Goal: Transaction & Acquisition: Obtain resource

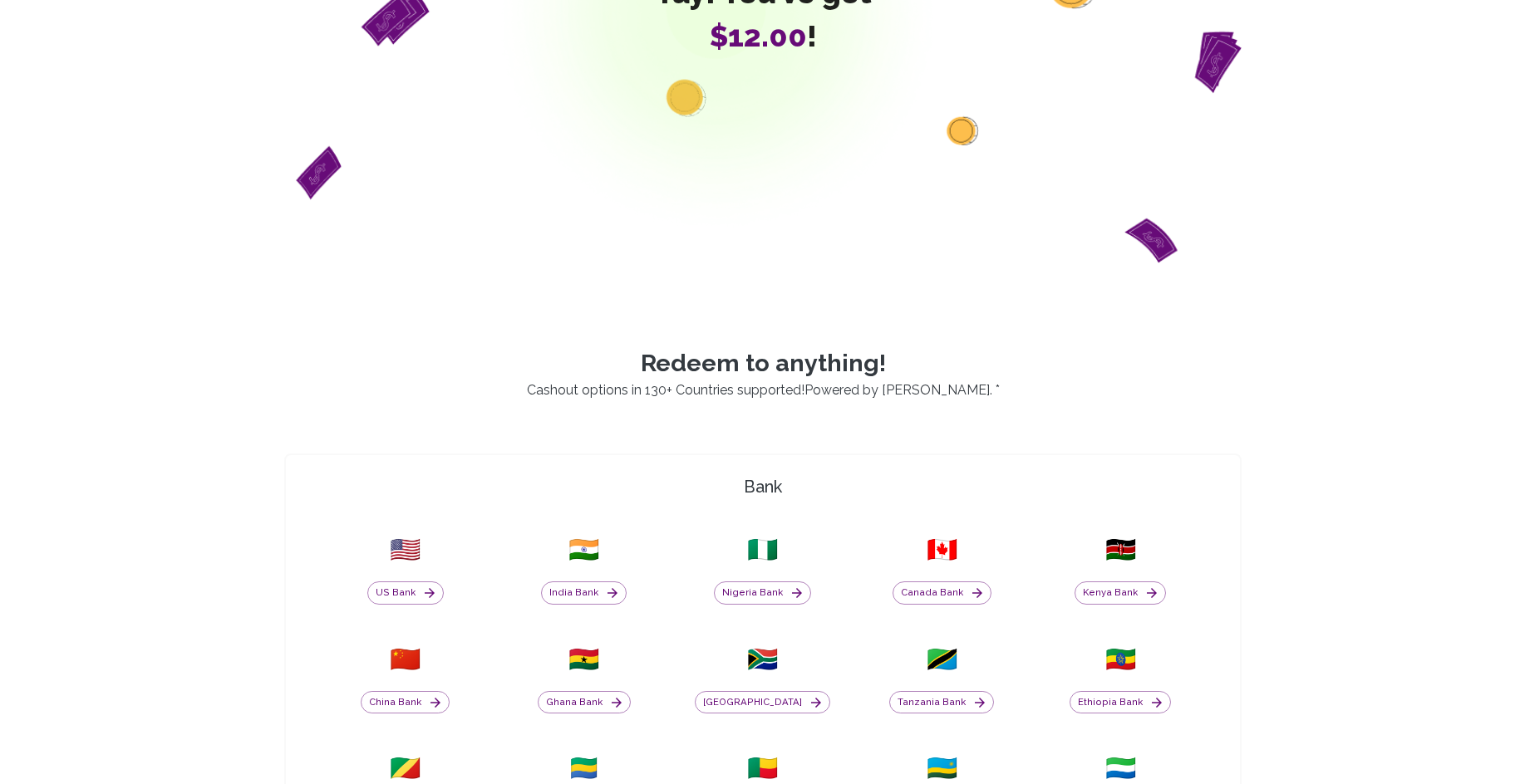
scroll to position [274, 0]
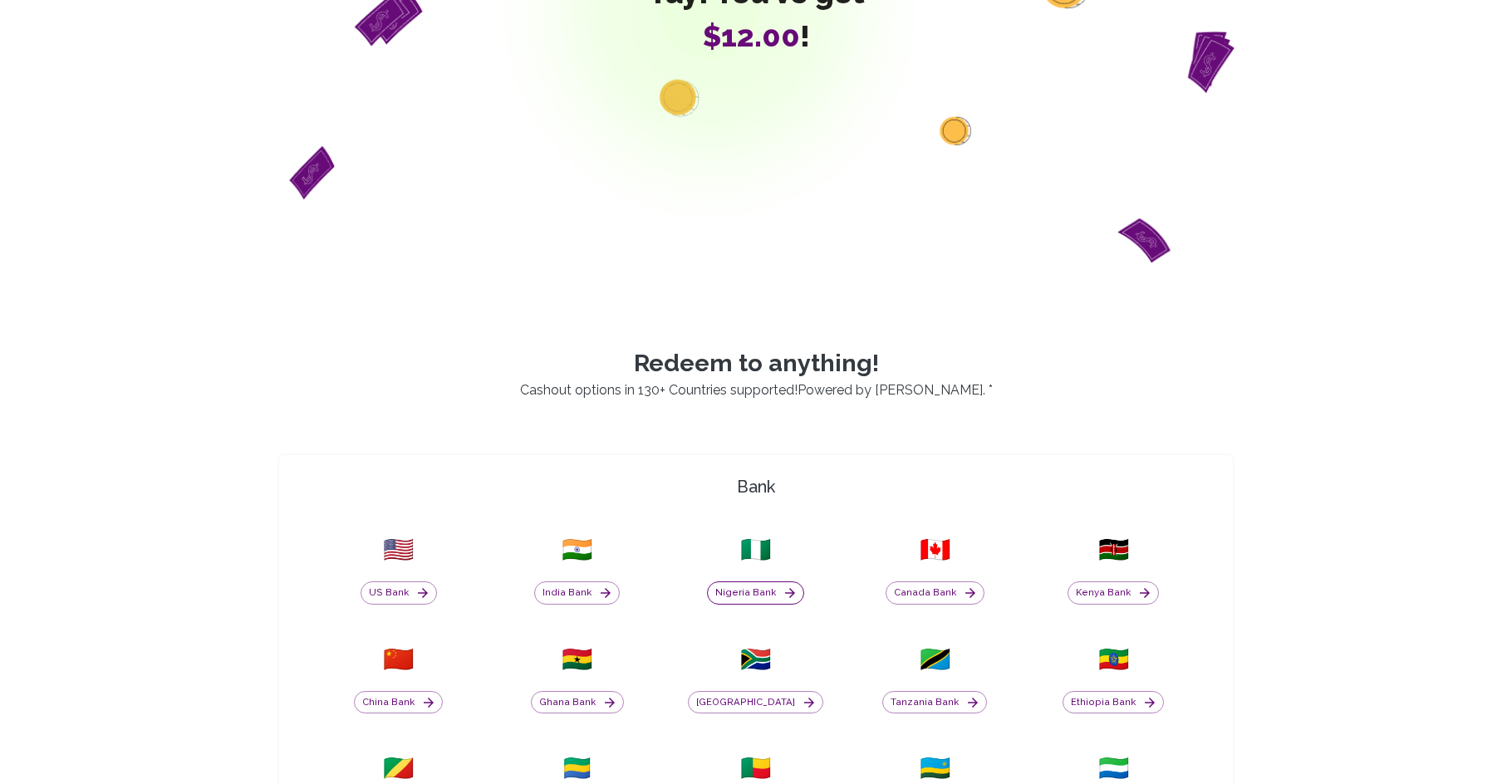
click at [771, 599] on button "Nigeria Bank" at bounding box center [756, 593] width 97 height 23
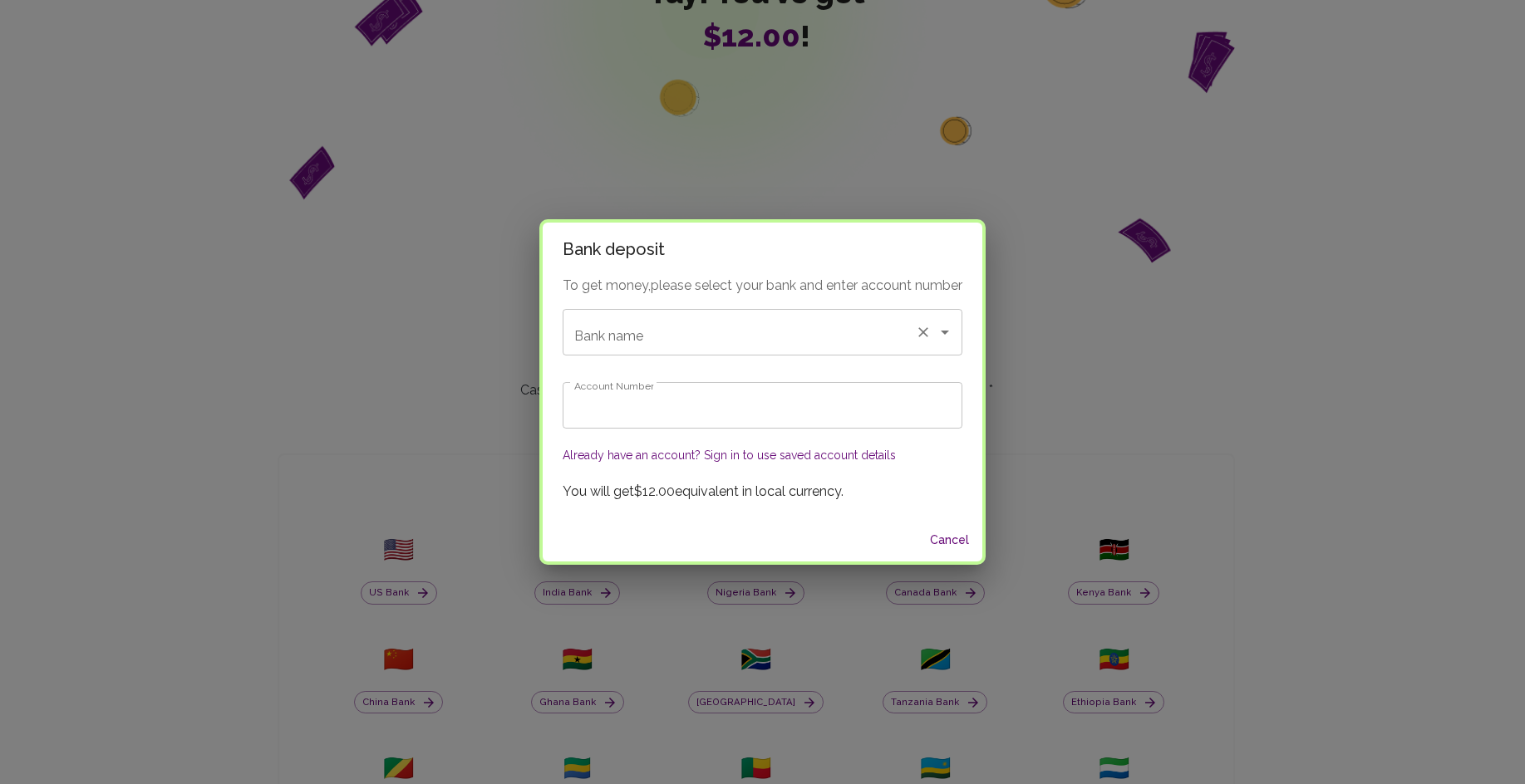
click at [726, 333] on input "Bank name" at bounding box center [739, 332] width 338 height 31
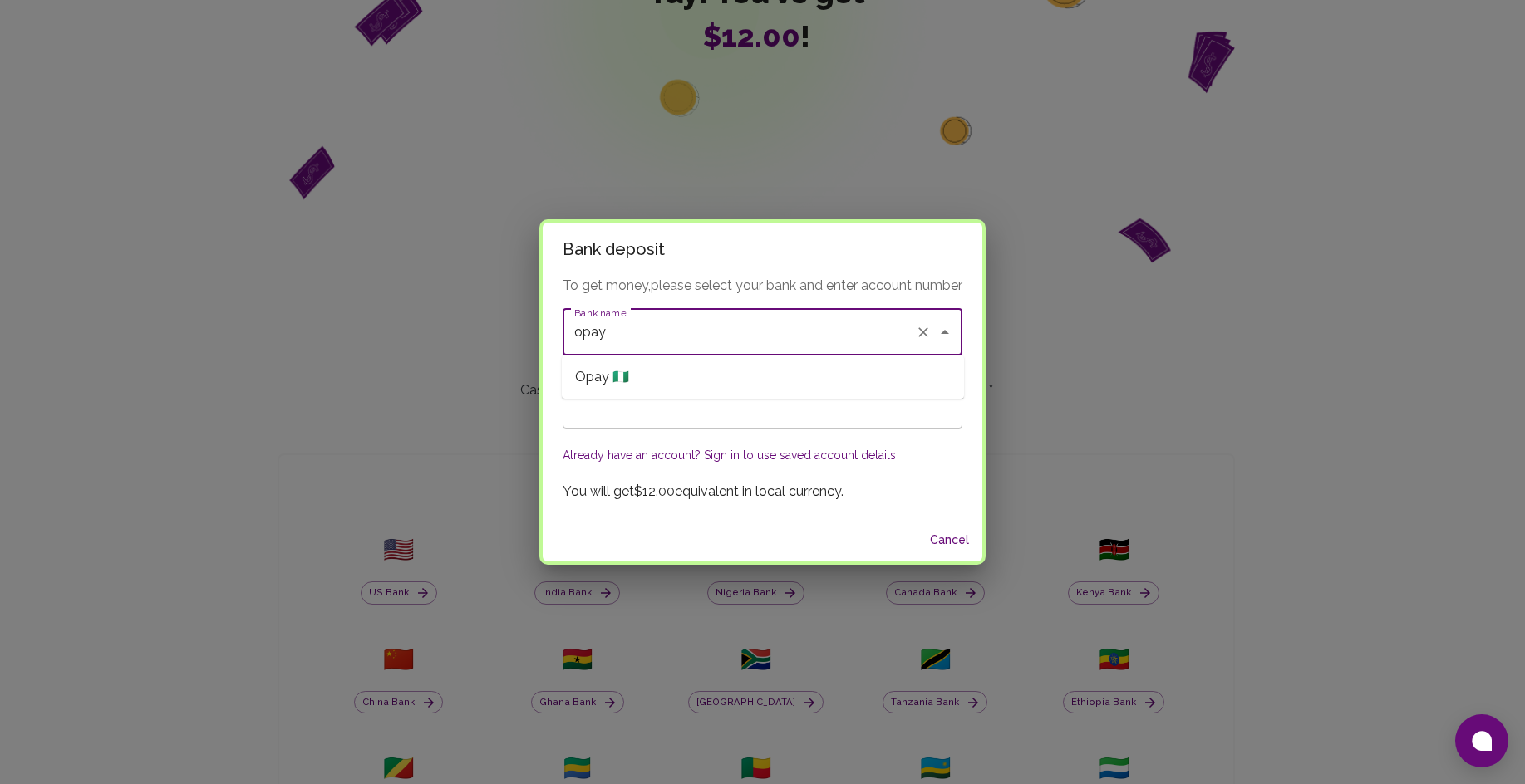
click at [640, 374] on li "Opay 🇳🇬" at bounding box center [763, 376] width 402 height 30
type input "Opay"
click at [620, 412] on input "Account Number" at bounding box center [762, 405] width 399 height 47
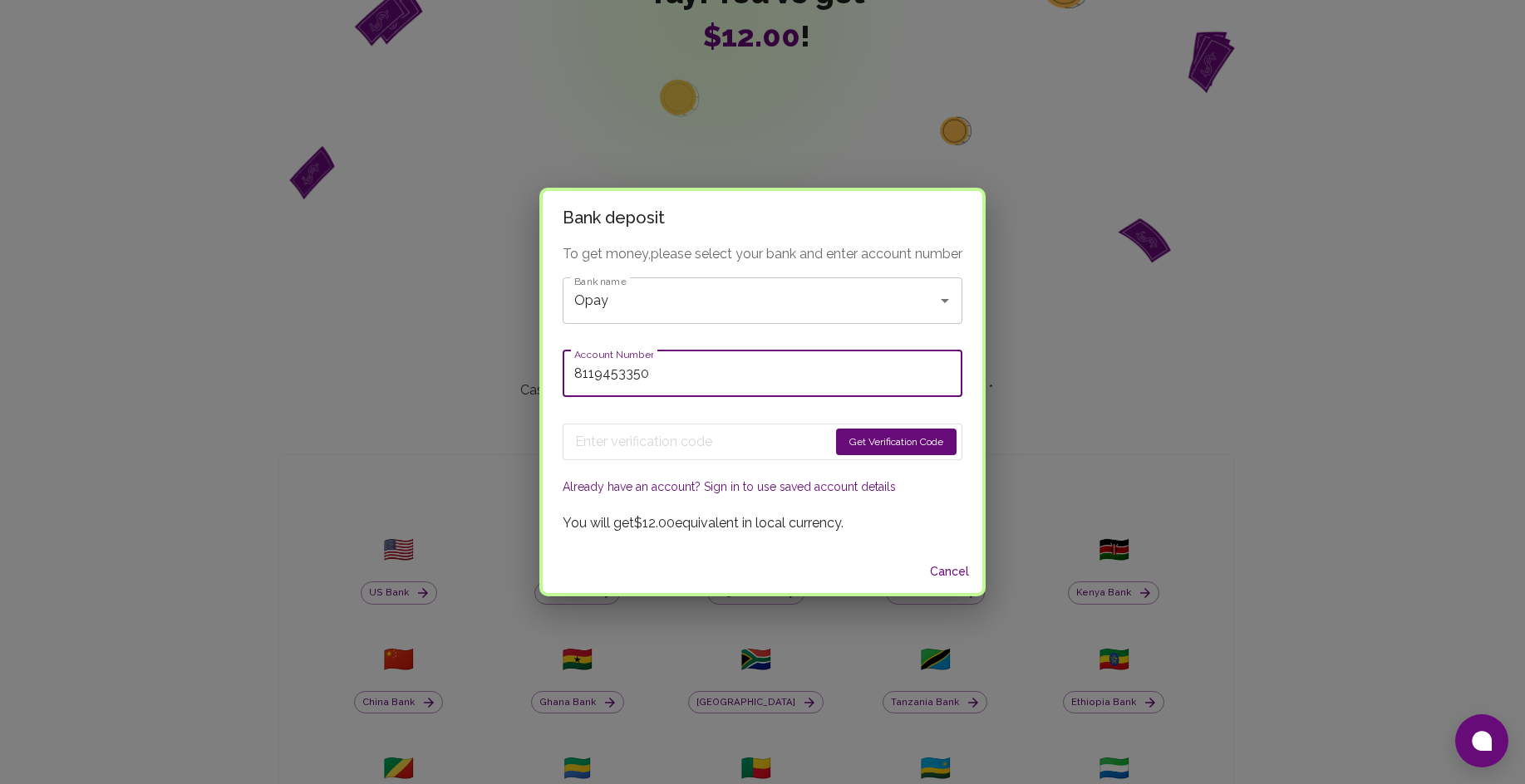
type input "8119453350"
click at [877, 442] on button "Get Verification Code" at bounding box center [896, 442] width 120 height 27
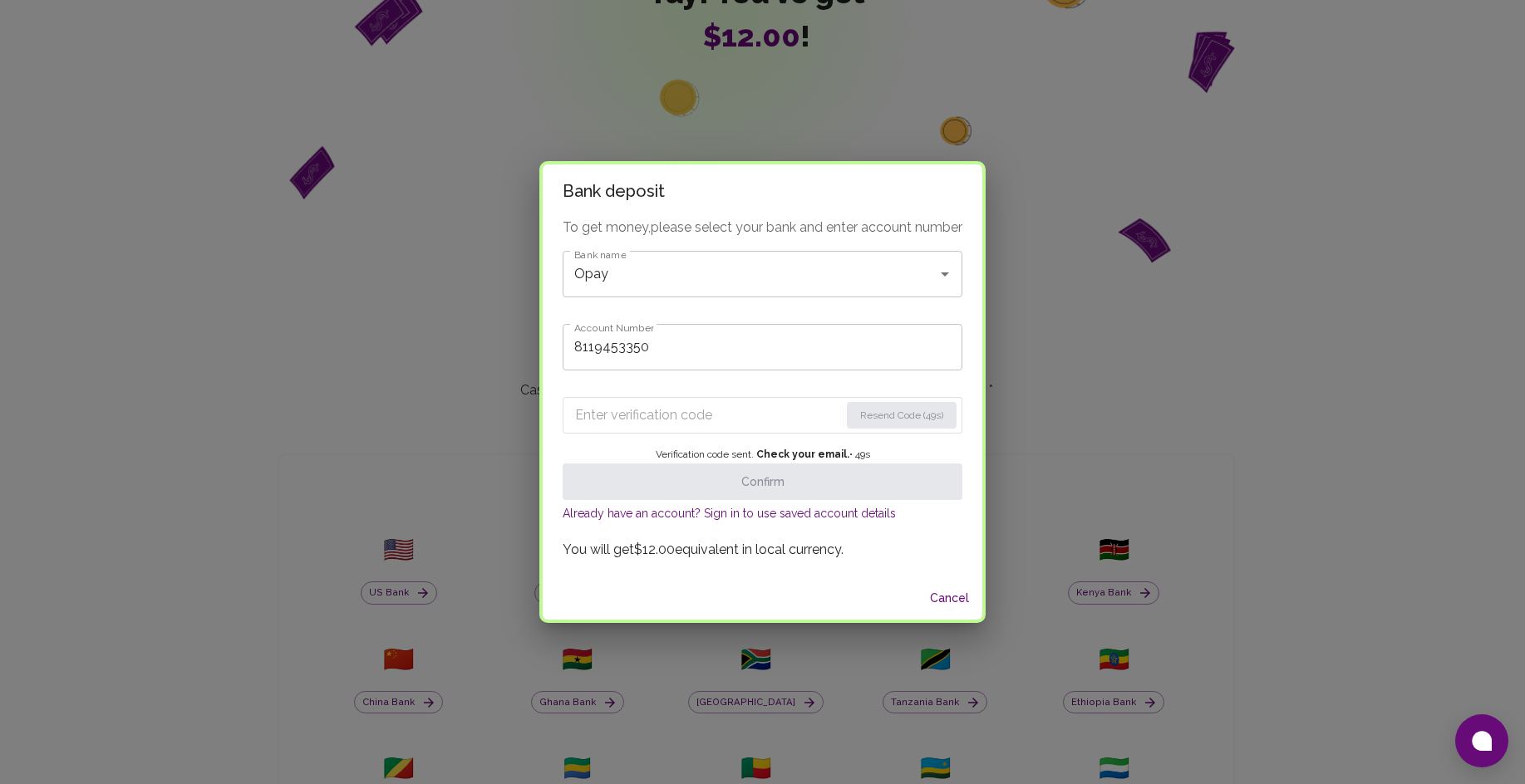
click at [603, 414] on input "Enter verification code" at bounding box center [706, 415] width 264 height 27
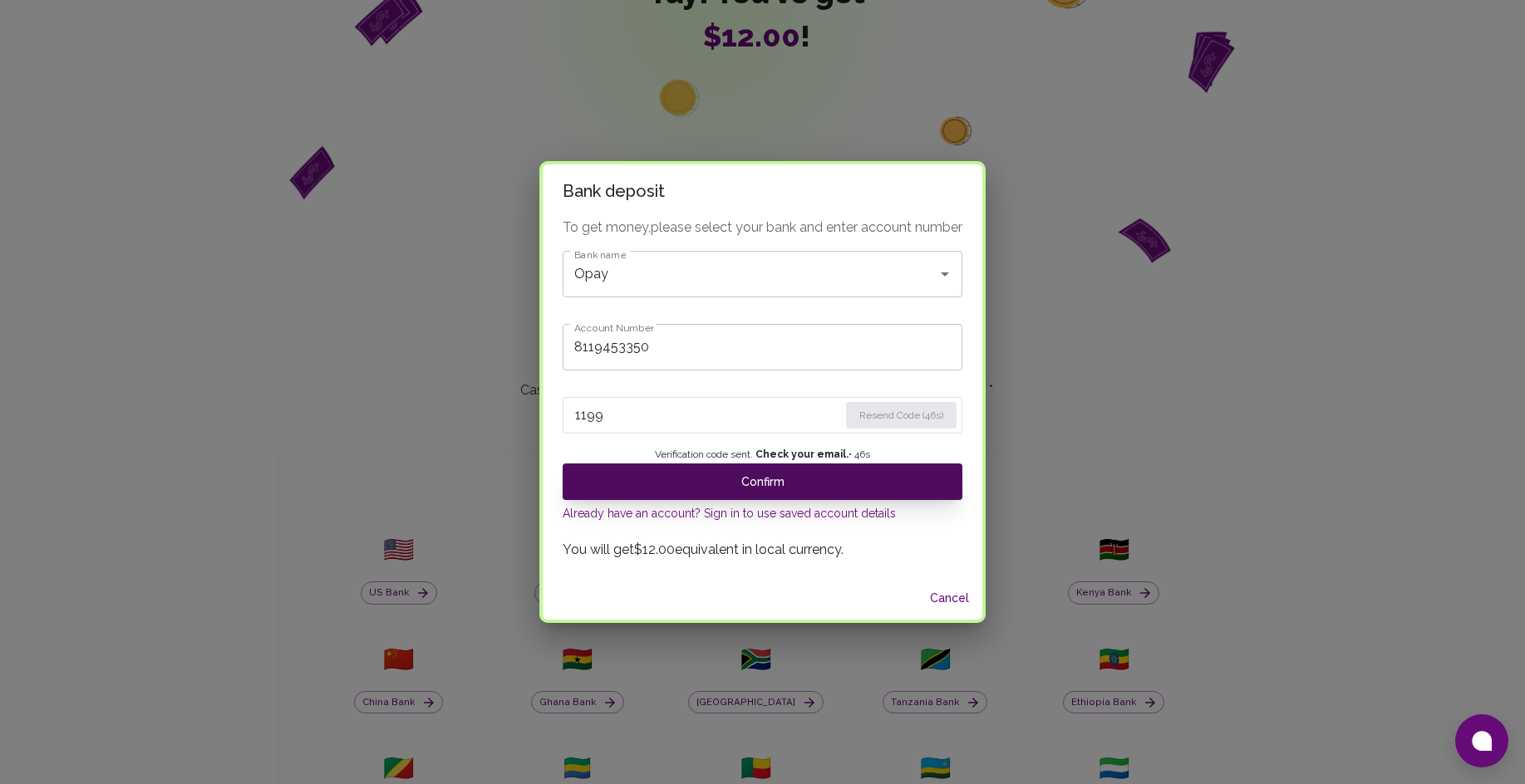
type input "1199"
click at [679, 471] on button "Confirm" at bounding box center [762, 482] width 399 height 36
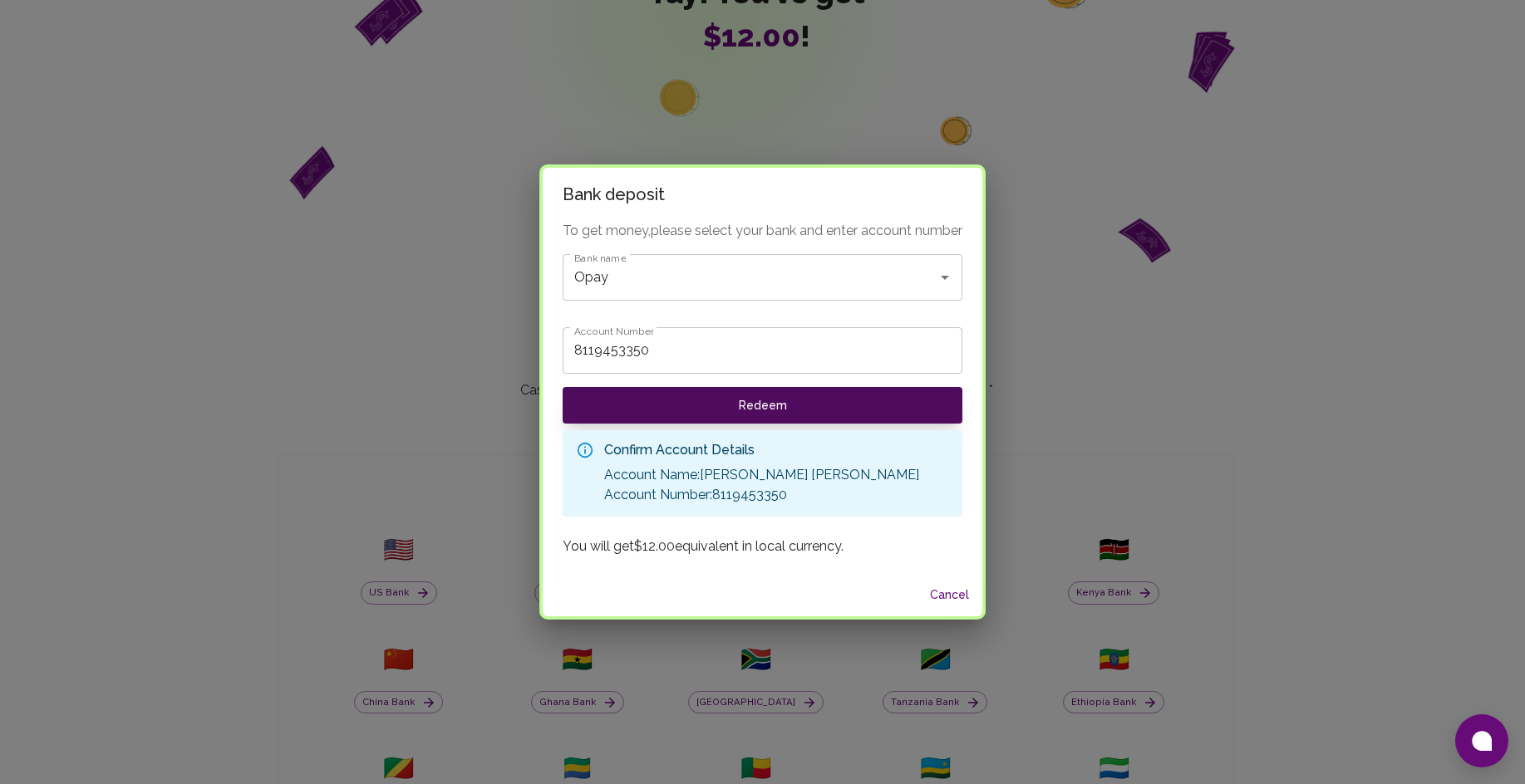
click at [798, 398] on button "Redeem" at bounding box center [762, 405] width 399 height 36
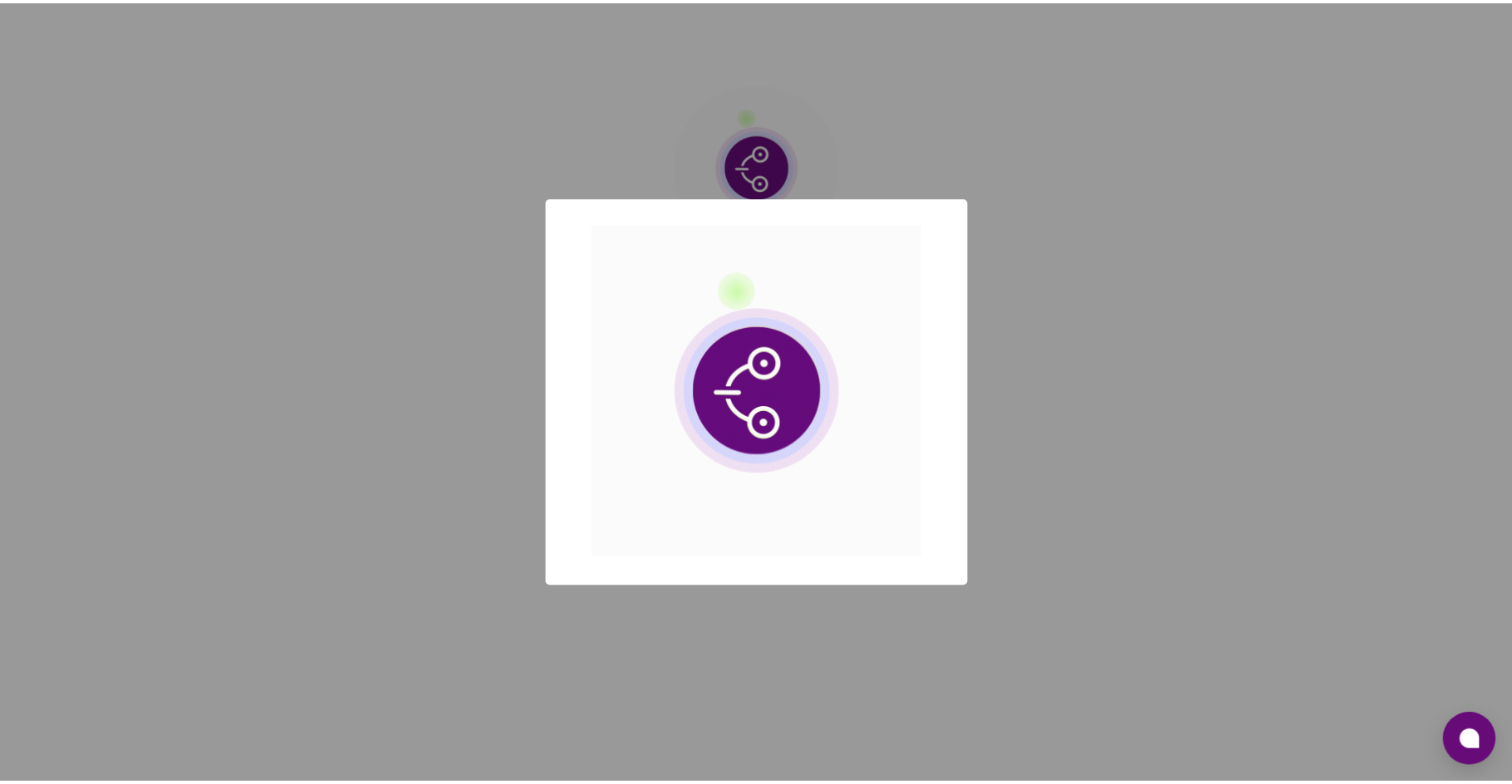
scroll to position [0, 0]
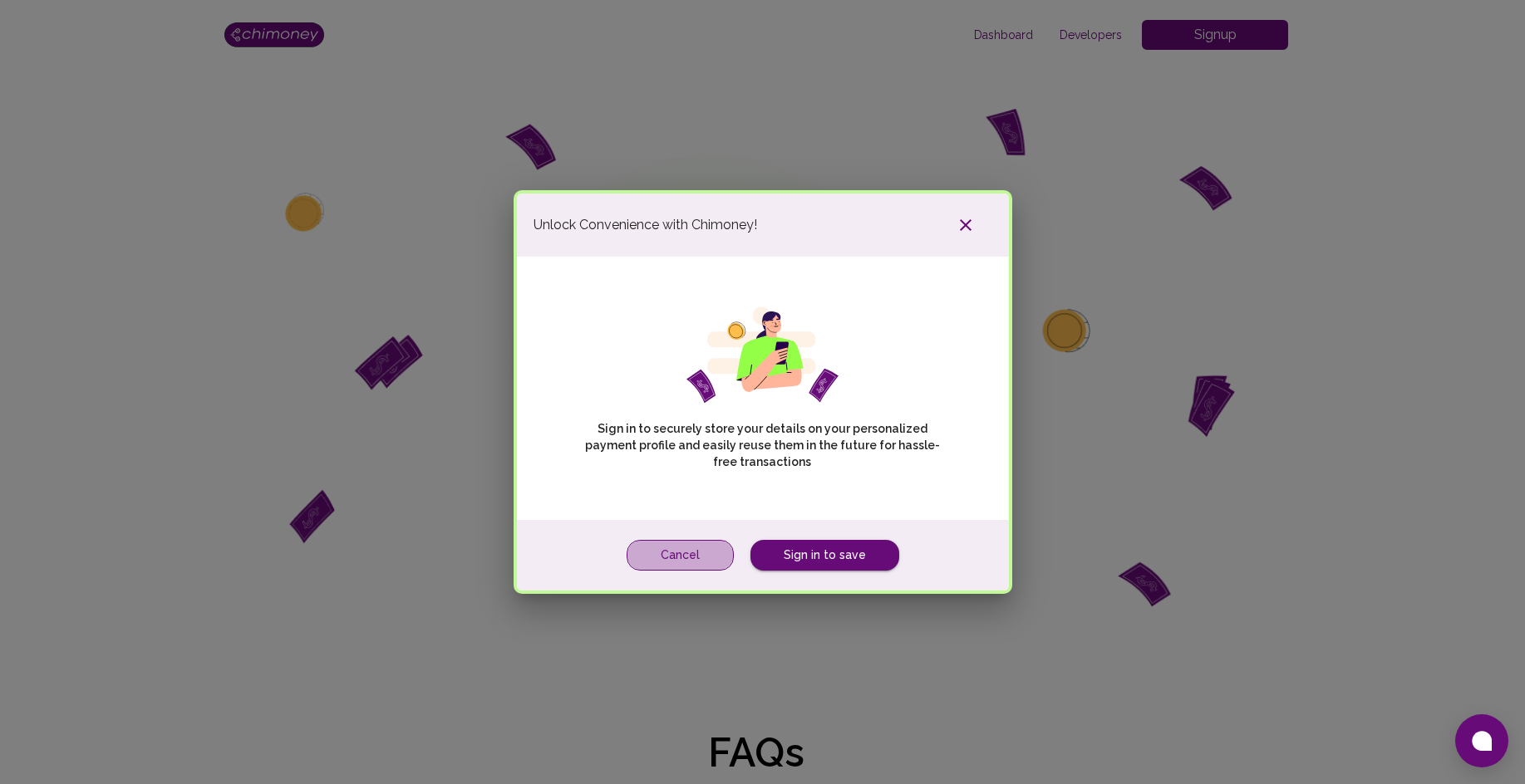
click at [701, 540] on button "Cancel" at bounding box center [681, 555] width 107 height 30
